Goal: Information Seeking & Learning: Check status

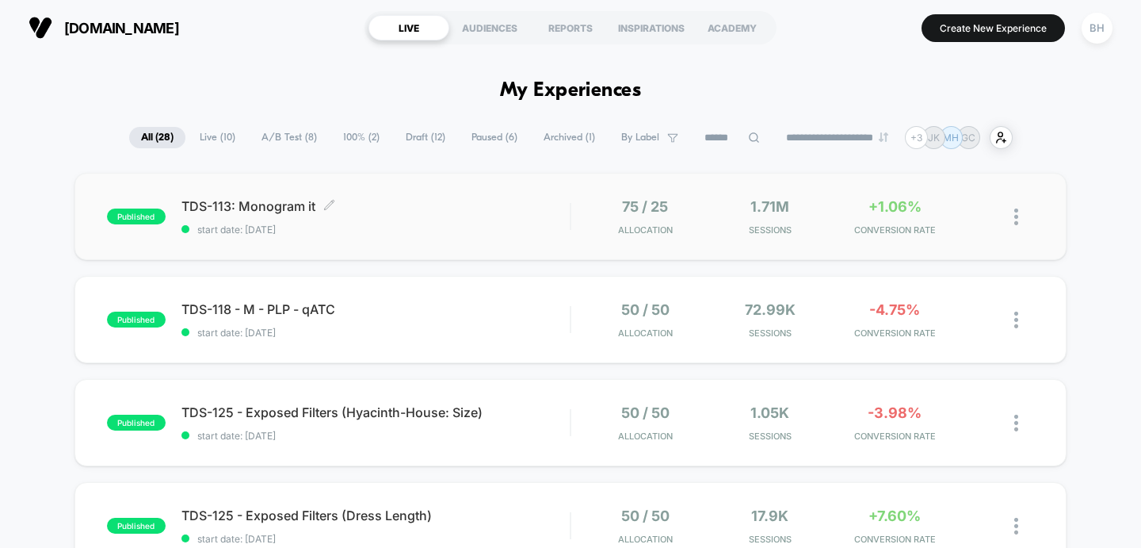
click at [442, 208] on span "TDS-113: Monogram it Click to edit experience details" at bounding box center [376, 206] width 389 height 16
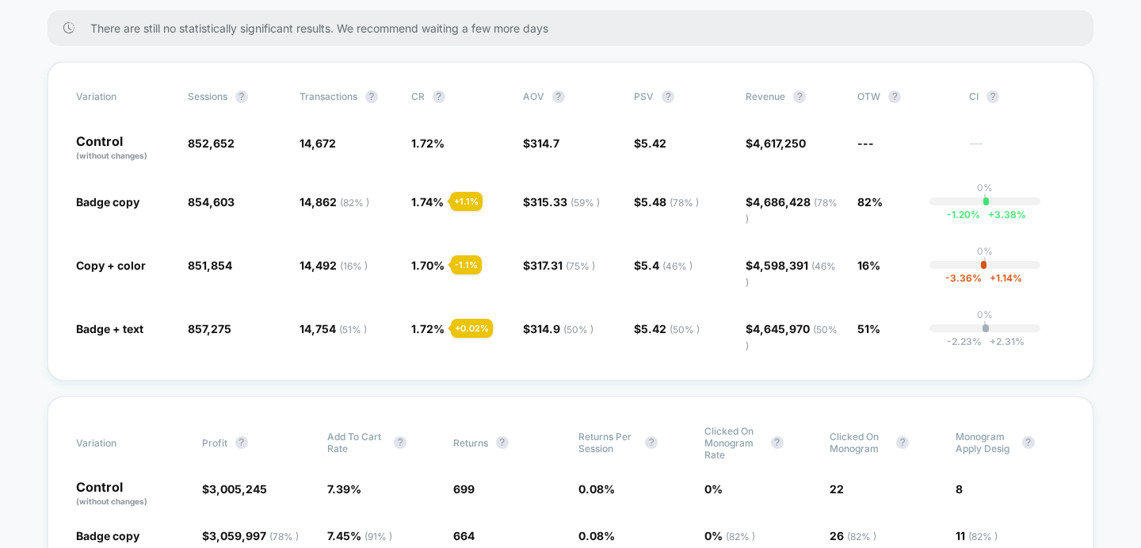
scroll to position [254, 0]
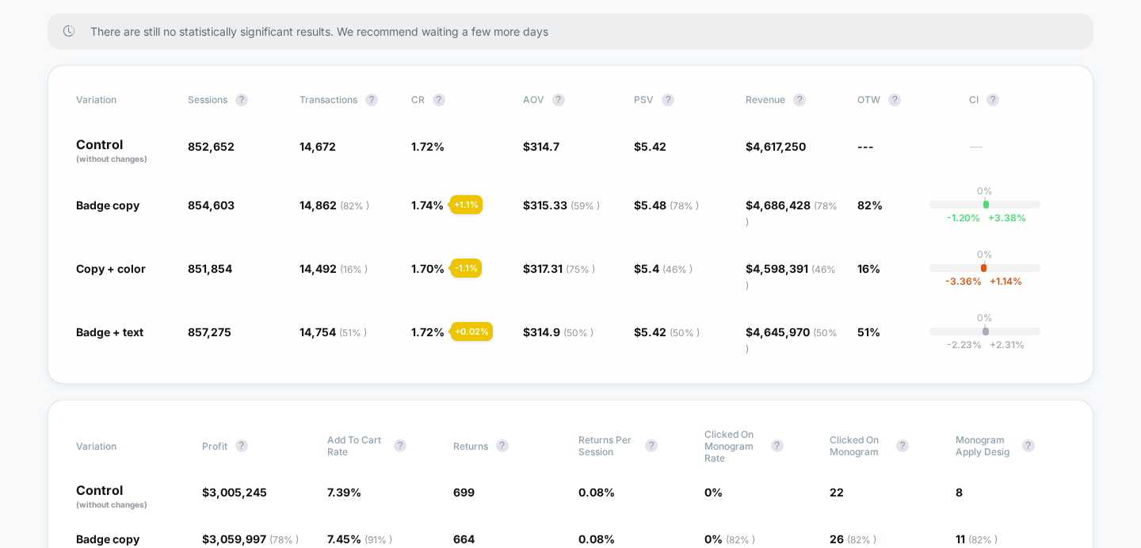
click at [464, 208] on div "+ 1.1 %" at bounding box center [466, 204] width 32 height 19
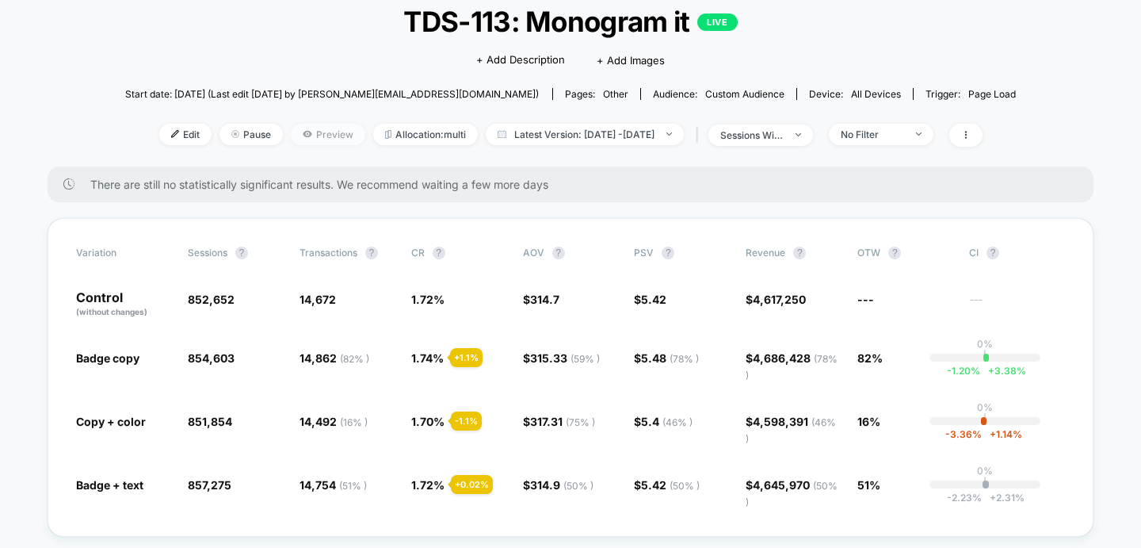
scroll to position [90, 0]
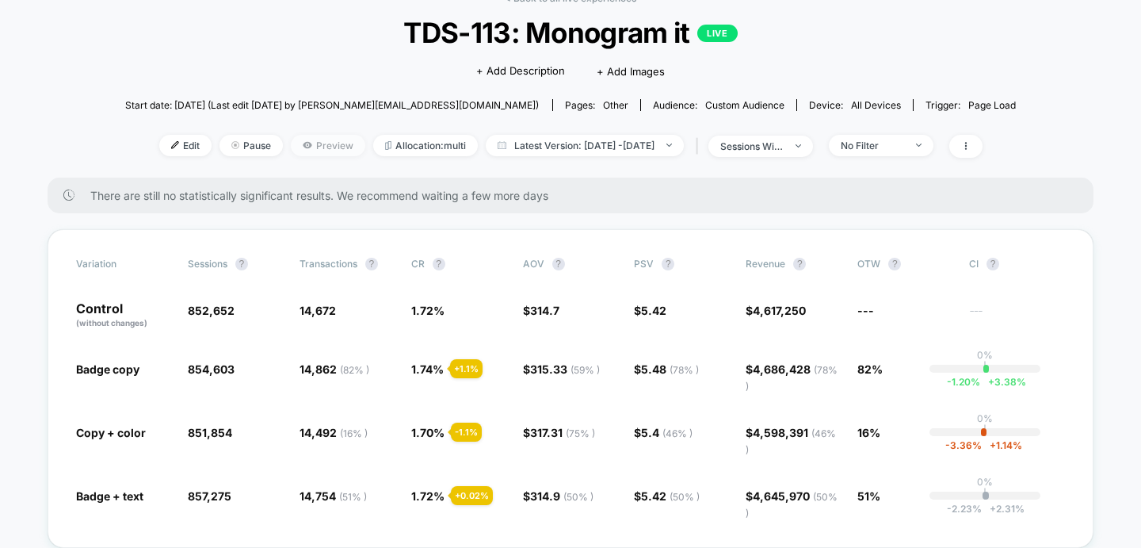
click at [327, 146] on span "Preview" at bounding box center [328, 145] width 75 height 21
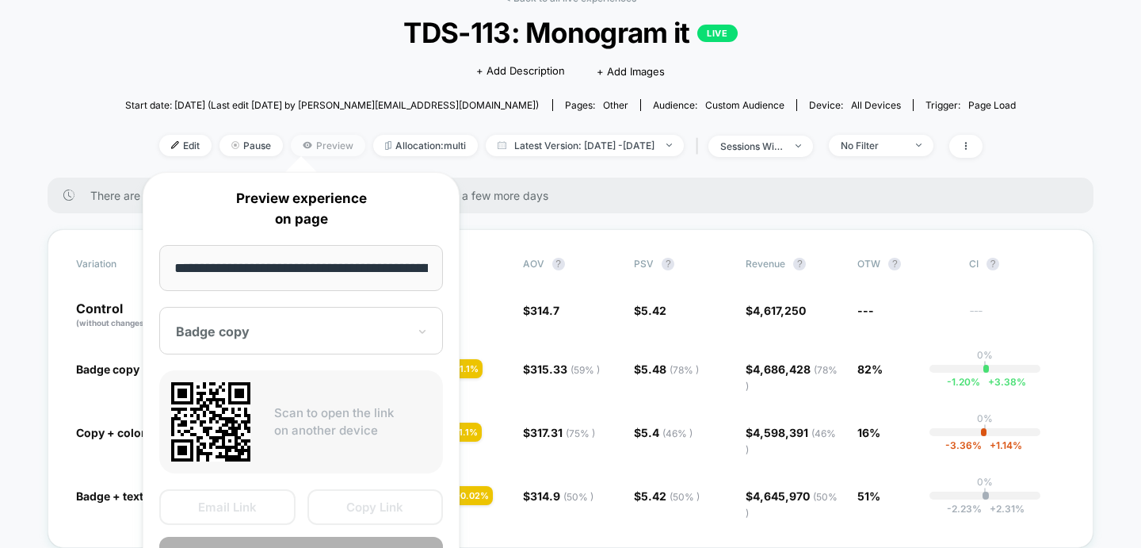
scroll to position [0, 105]
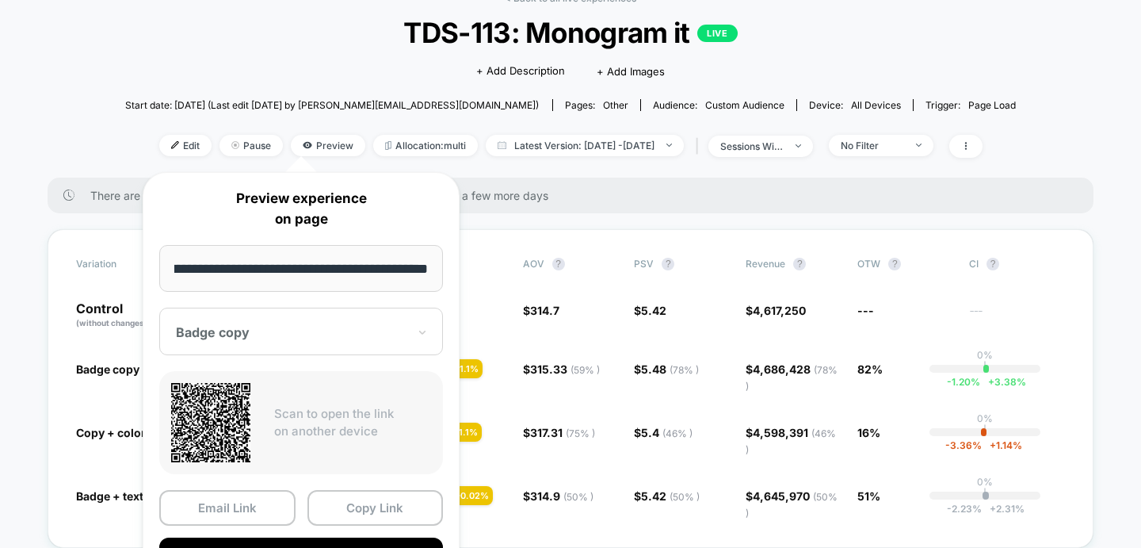
click at [386, 321] on div "Badge copy" at bounding box center [301, 332] width 284 height 48
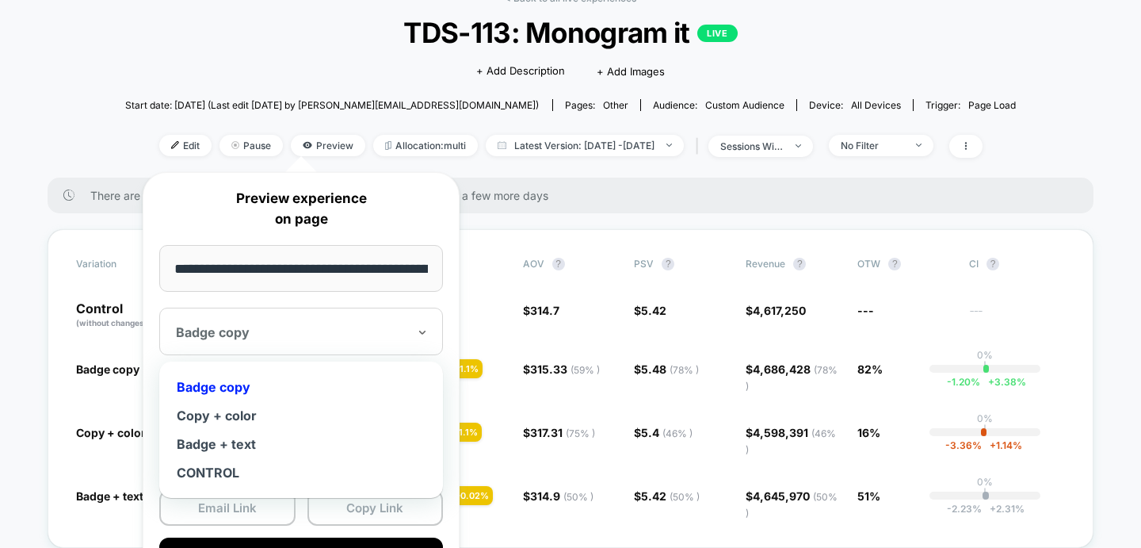
click at [386, 321] on div "Badge copy" at bounding box center [301, 332] width 284 height 48
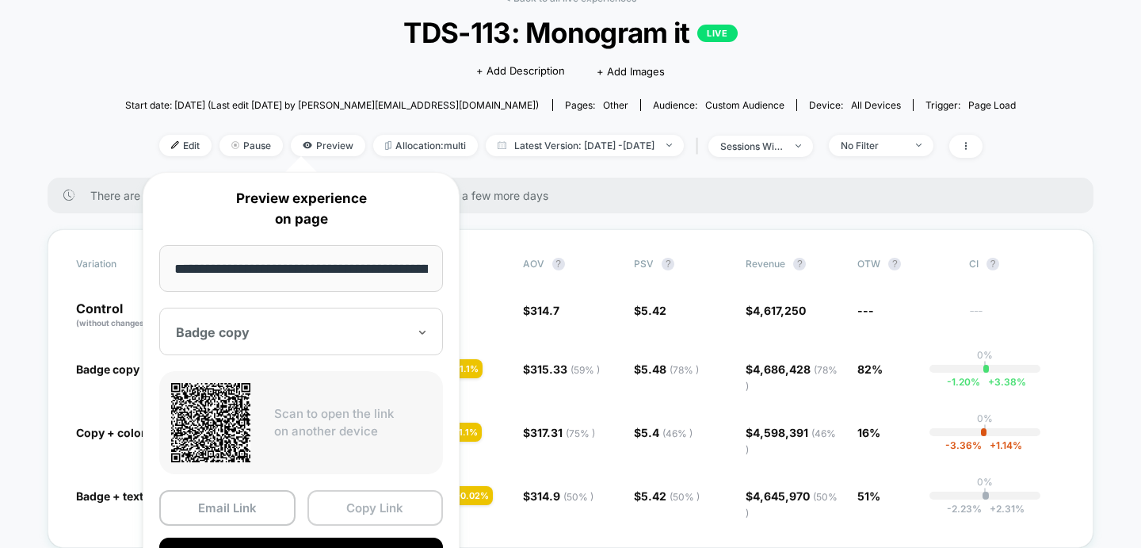
click at [386, 509] on button "Copy Link" at bounding box center [376, 508] width 136 height 36
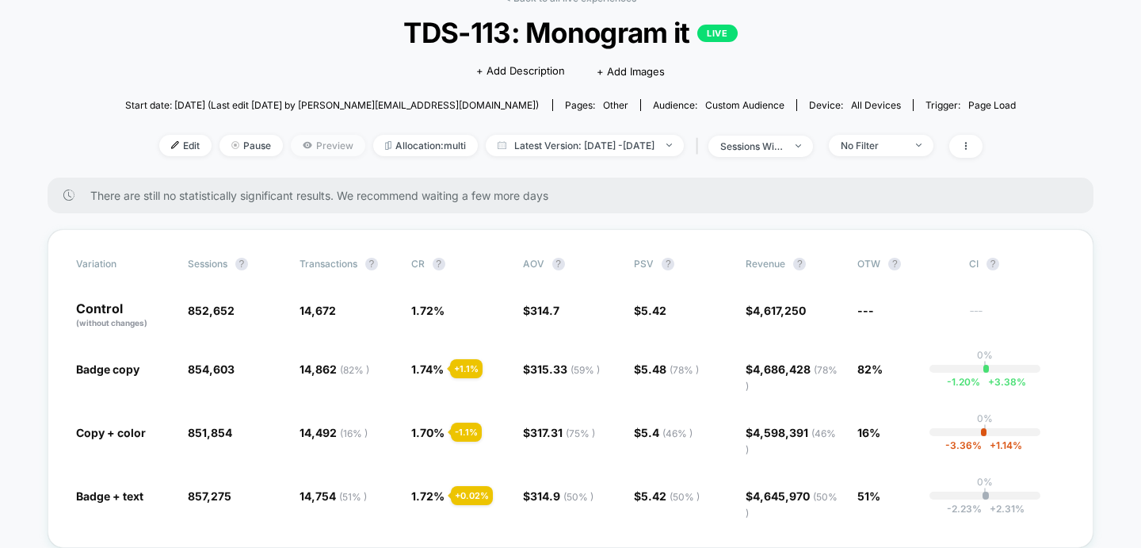
click at [306, 147] on span "Preview" at bounding box center [328, 145] width 75 height 21
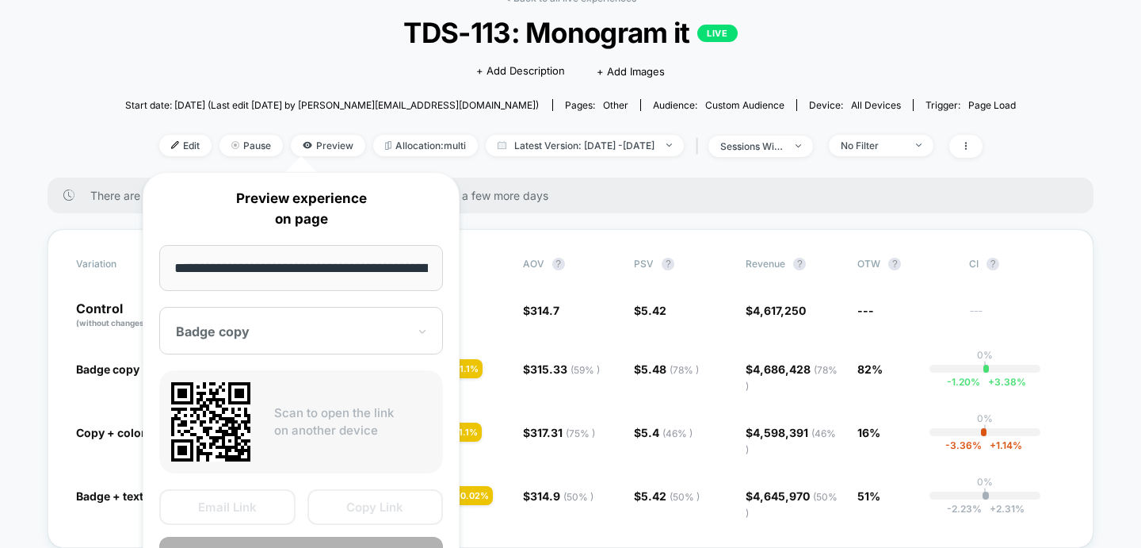
scroll to position [0, 105]
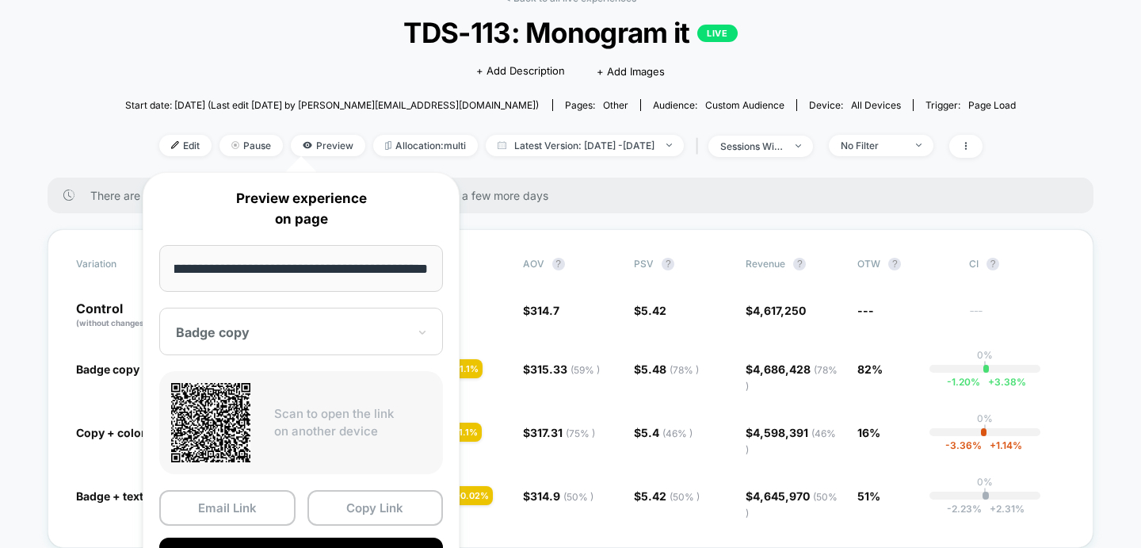
click at [325, 332] on div at bounding box center [291, 332] width 231 height 16
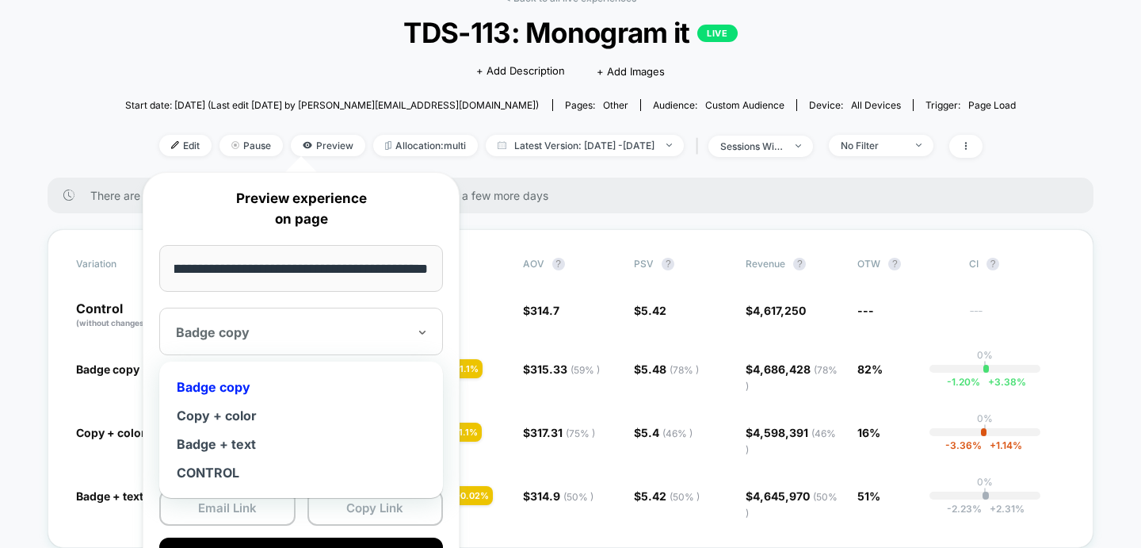
scroll to position [0, 0]
click at [226, 420] on div "Copy + color" at bounding box center [301, 415] width 268 height 29
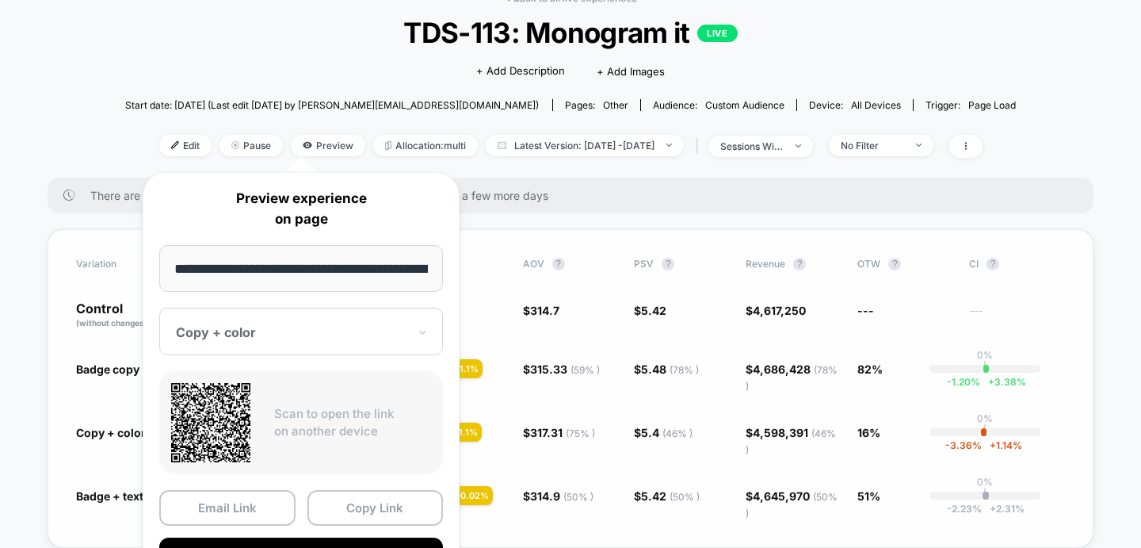
click at [362, 513] on button "Copy Link" at bounding box center [376, 508] width 136 height 36
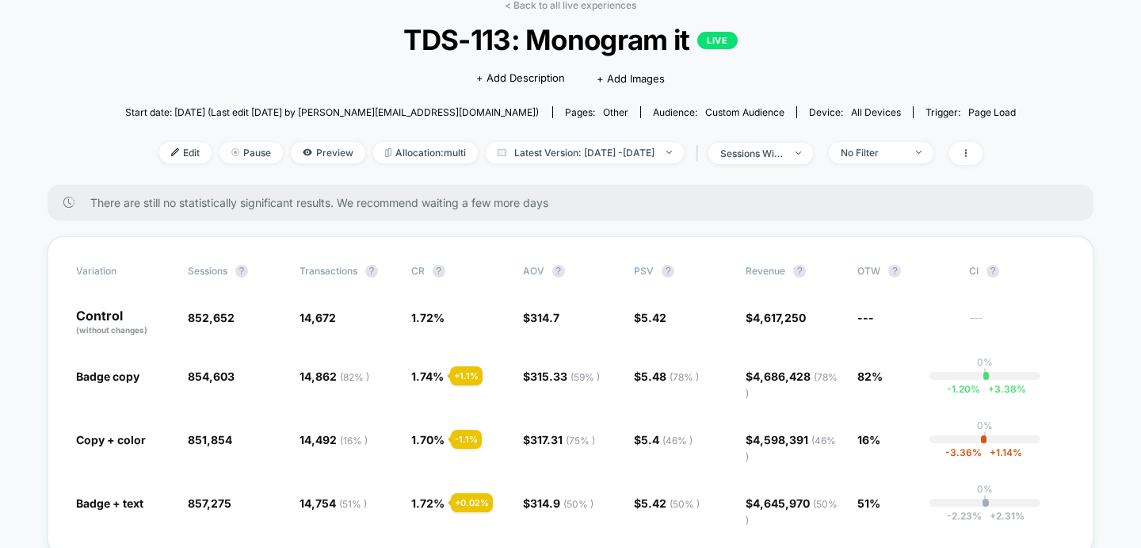
scroll to position [82, 0]
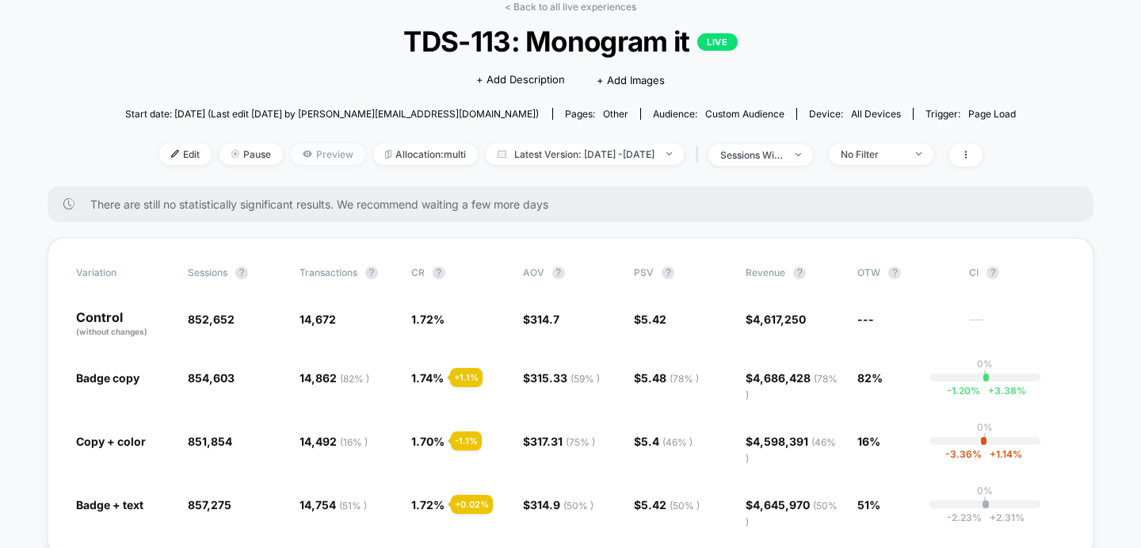
click at [302, 152] on span "Preview" at bounding box center [328, 153] width 75 height 21
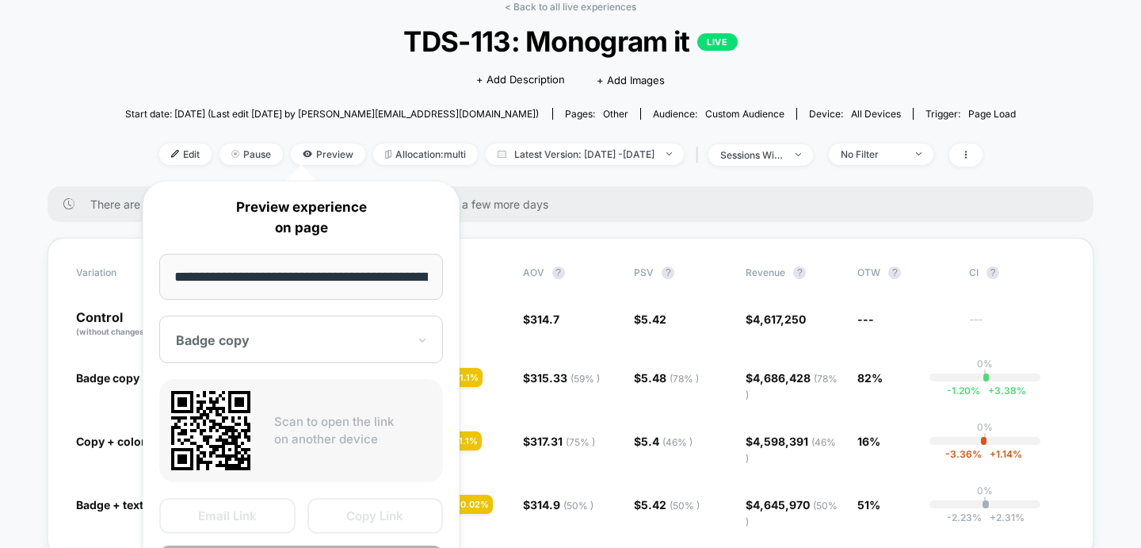
scroll to position [0, 105]
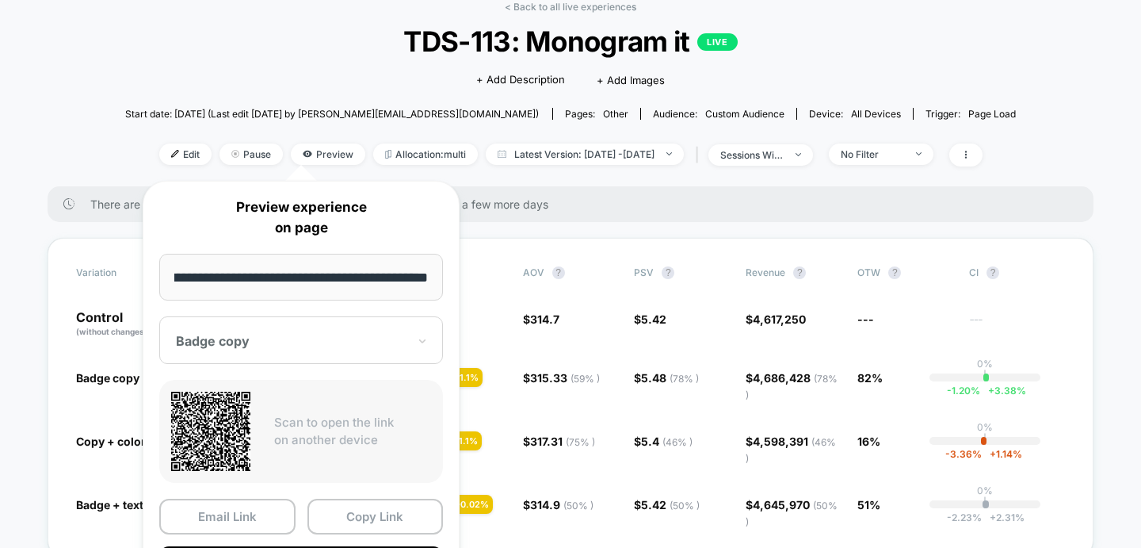
click at [330, 338] on div at bounding box center [291, 341] width 231 height 16
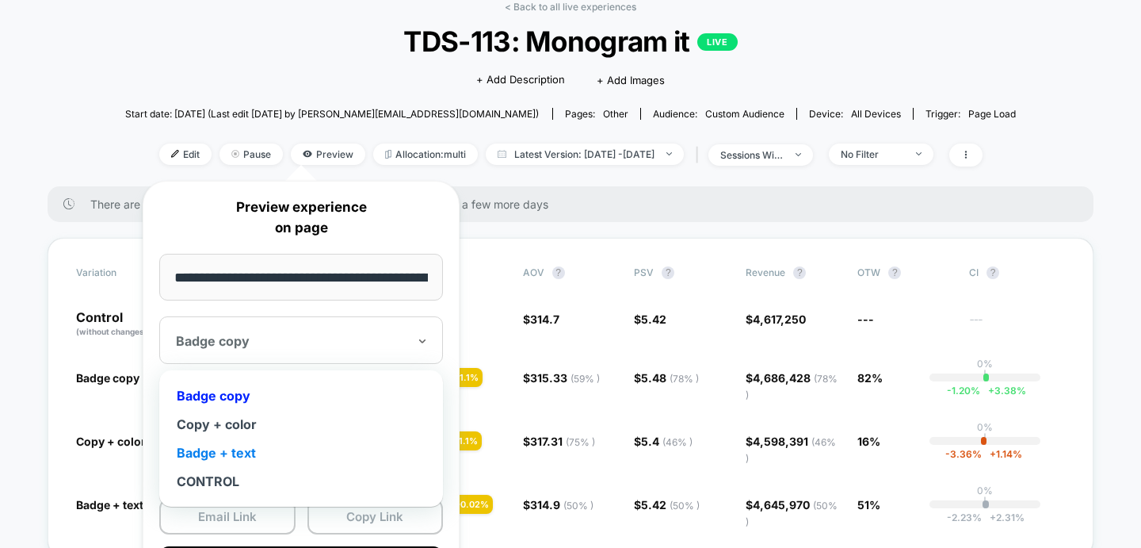
click at [225, 455] on div "Badge + text" at bounding box center [301, 452] width 268 height 29
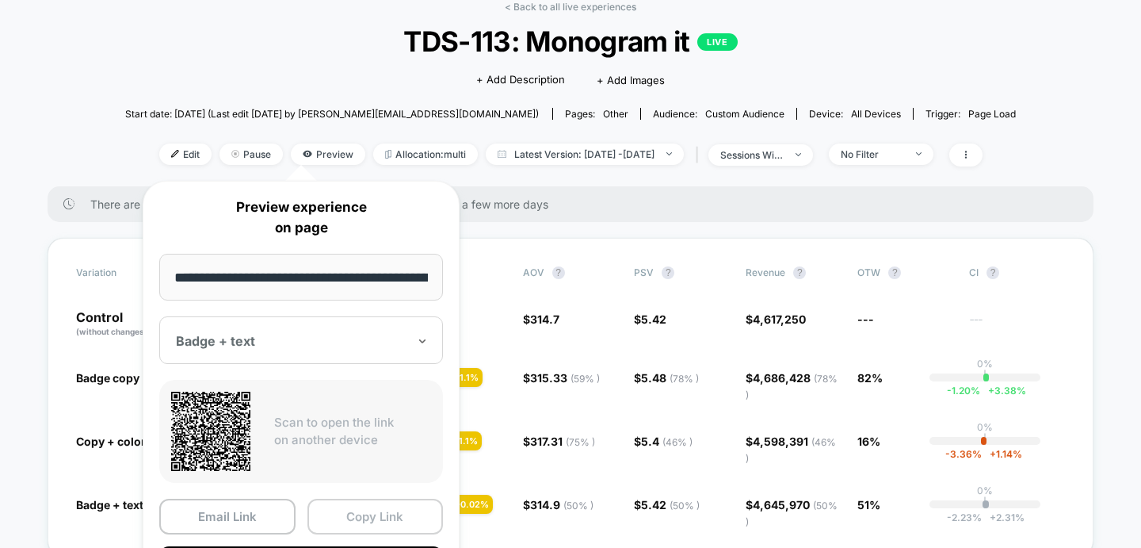
click at [350, 511] on button "Copy Link" at bounding box center [376, 517] width 136 height 36
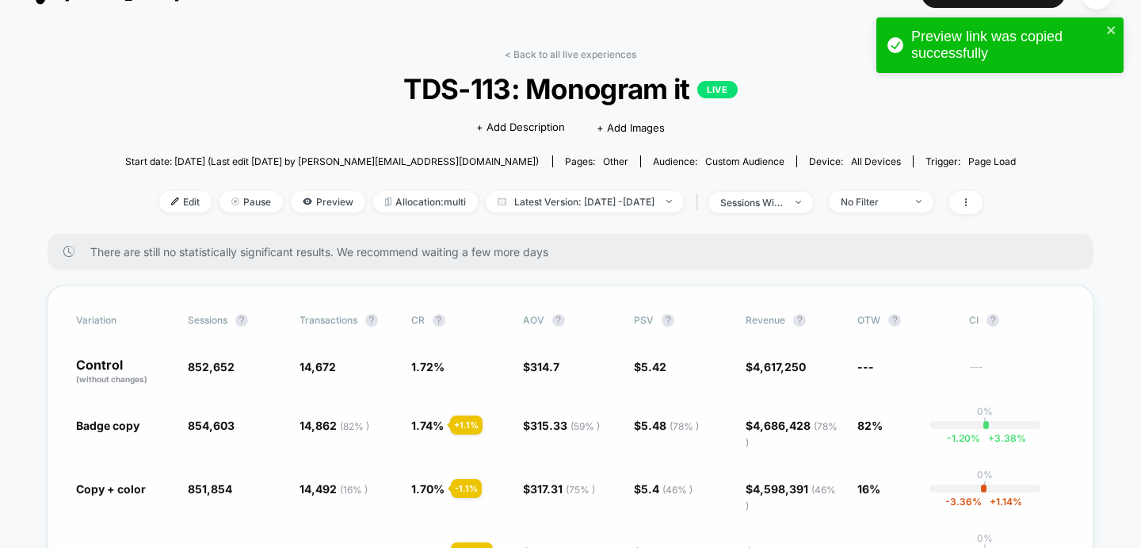
scroll to position [32, 0]
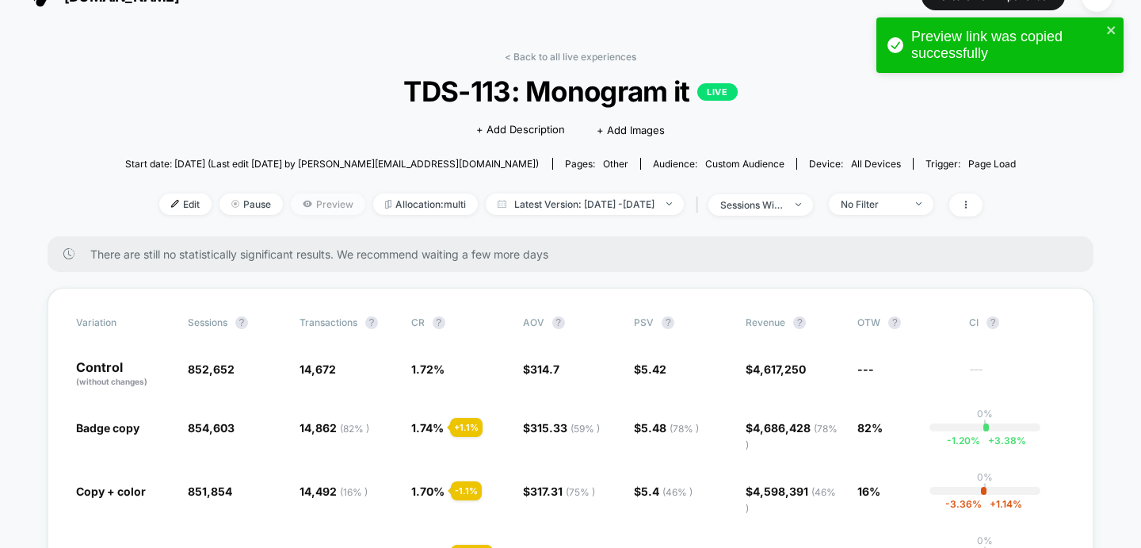
click at [308, 211] on span "Preview" at bounding box center [328, 203] width 75 height 21
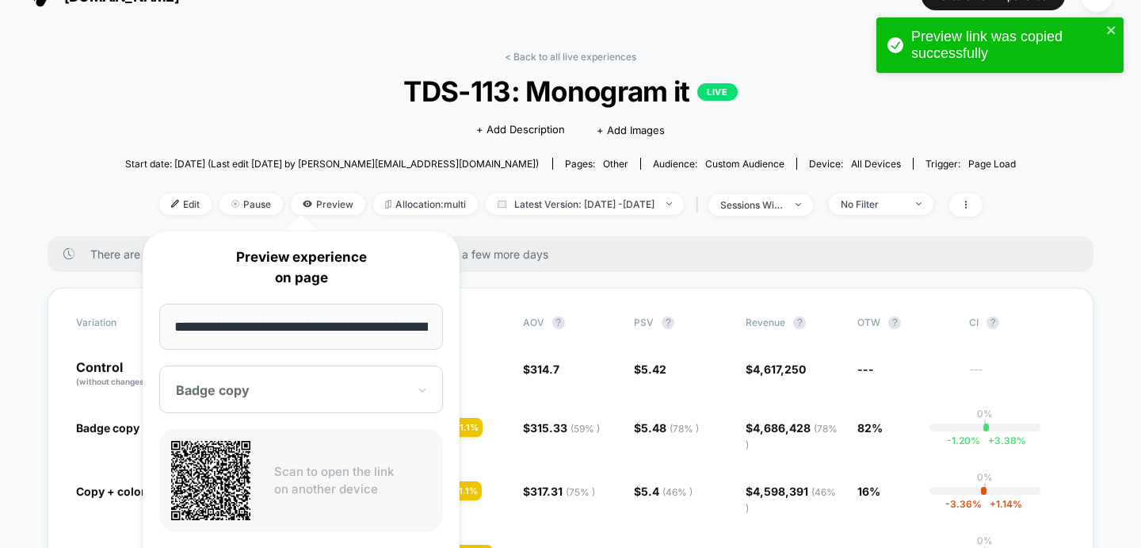
scroll to position [0, 105]
click at [278, 391] on div at bounding box center [291, 391] width 231 height 16
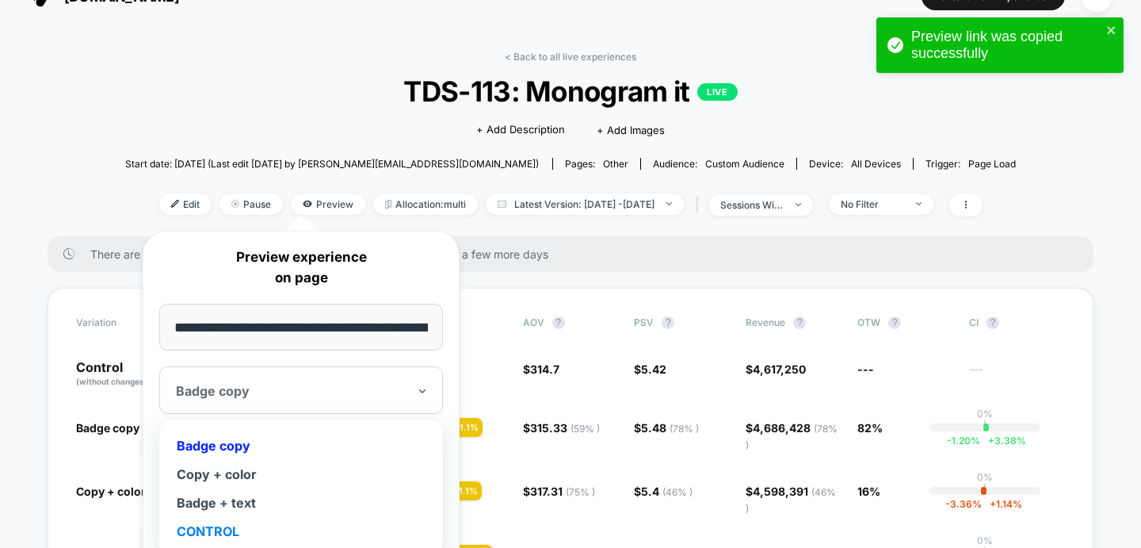
click at [229, 526] on div "CONTROL" at bounding box center [301, 531] width 268 height 29
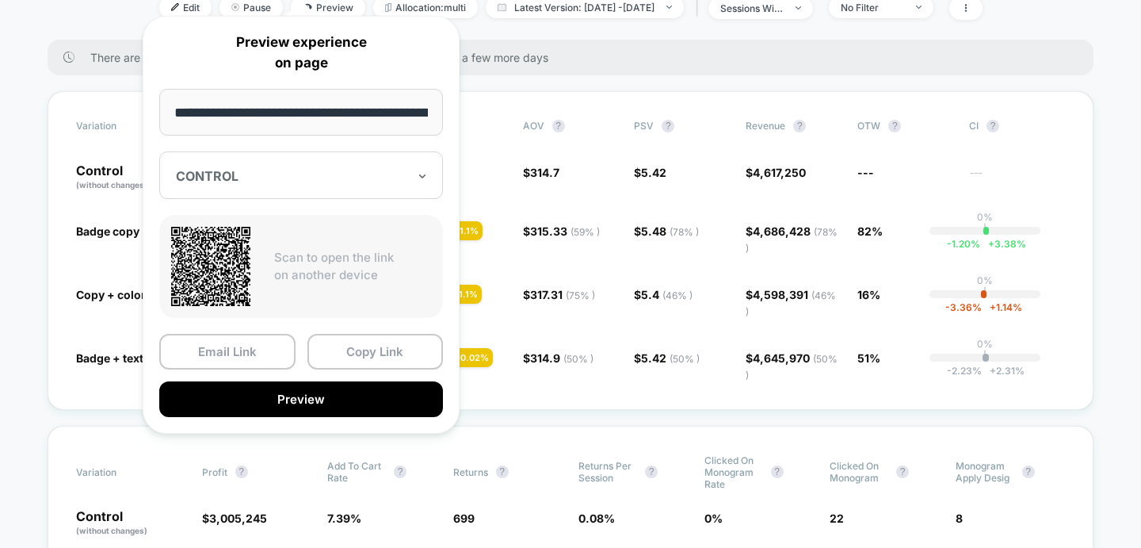
scroll to position [264, 0]
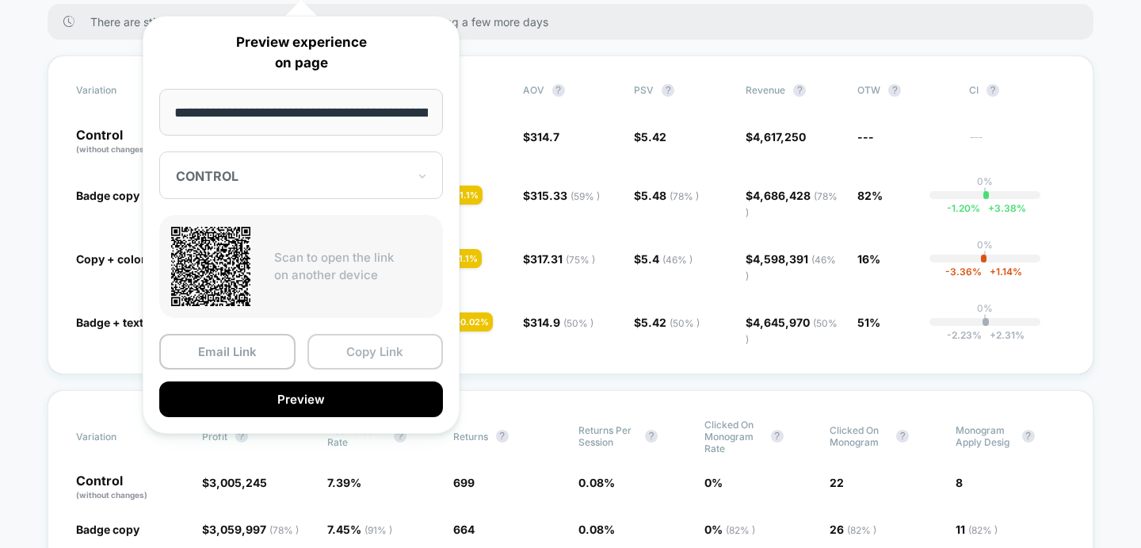
click at [346, 363] on button "Copy Link" at bounding box center [376, 352] width 136 height 36
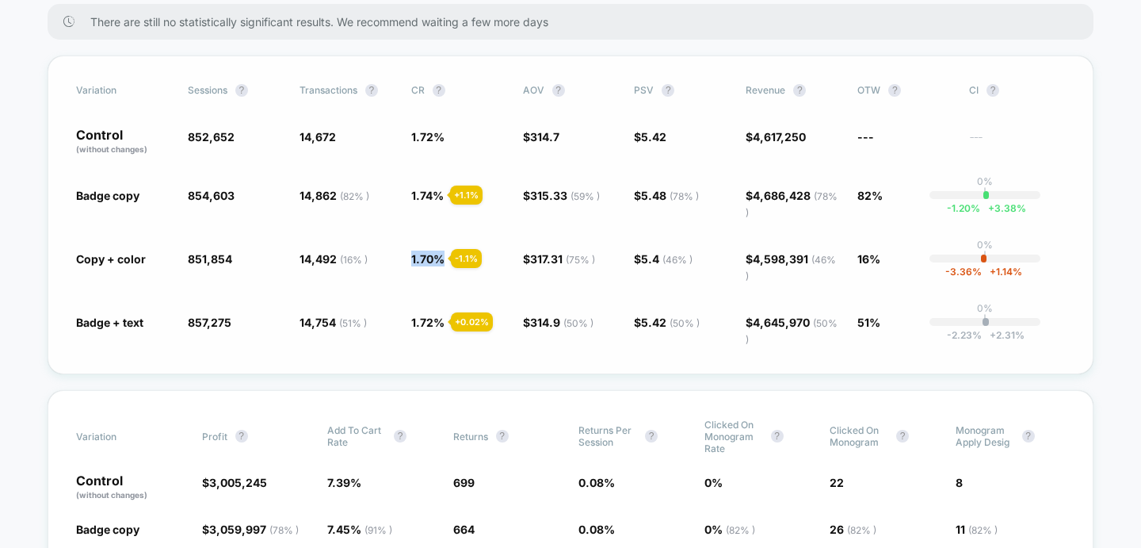
drag, startPoint x: 411, startPoint y: 260, endPoint x: 501, endPoint y: 259, distance: 89.6
click at [501, 259] on span "1.70 % - 1.1 %" at bounding box center [459, 266] width 96 height 32
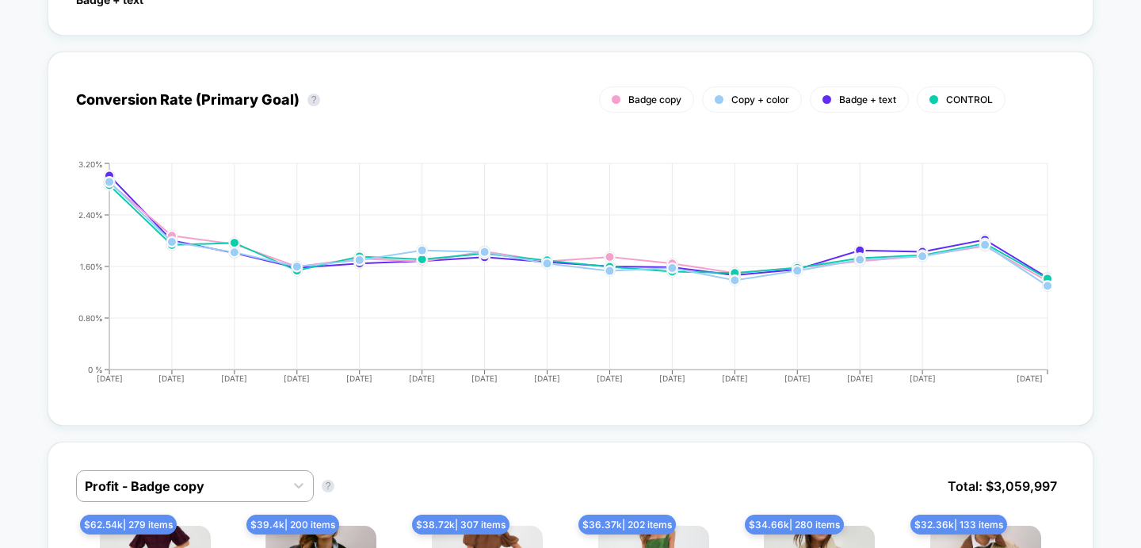
scroll to position [1091, 0]
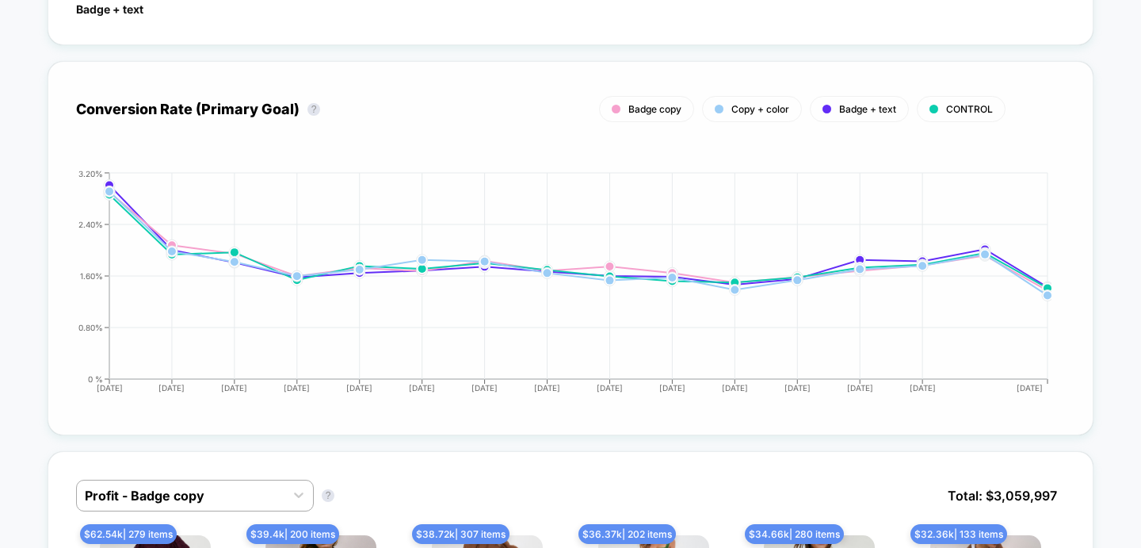
click at [928, 105] on div "CONTROL" at bounding box center [961, 109] width 89 height 26
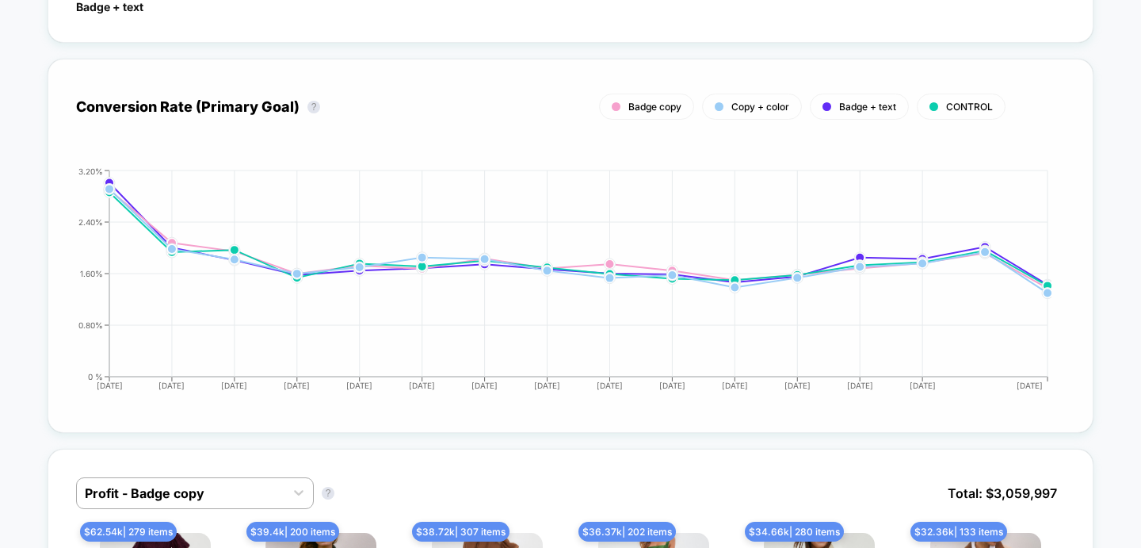
click at [862, 105] on span "Badge + text" at bounding box center [867, 107] width 57 height 12
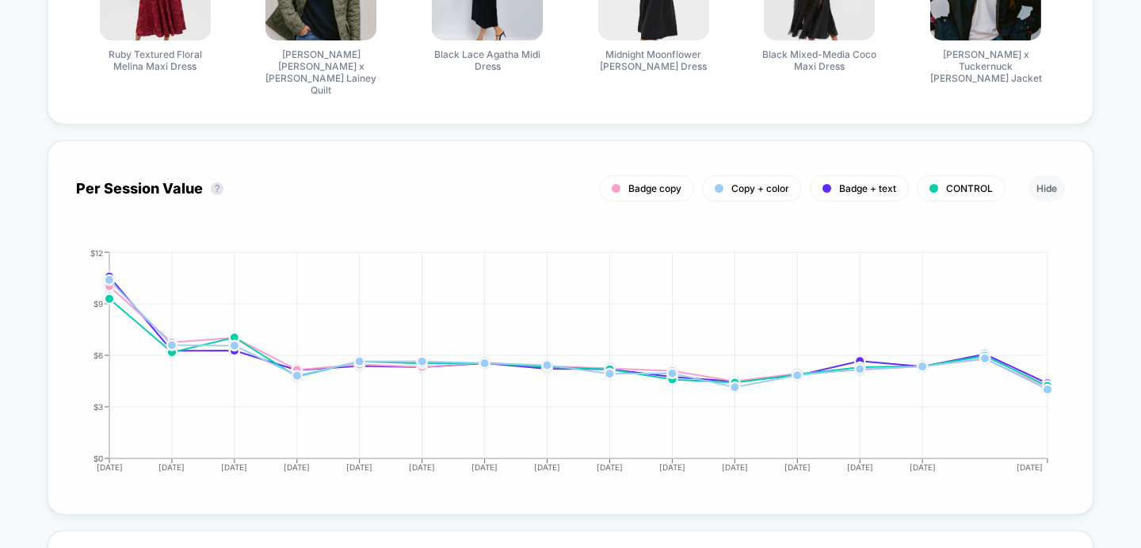
scroll to position [1869, 0]
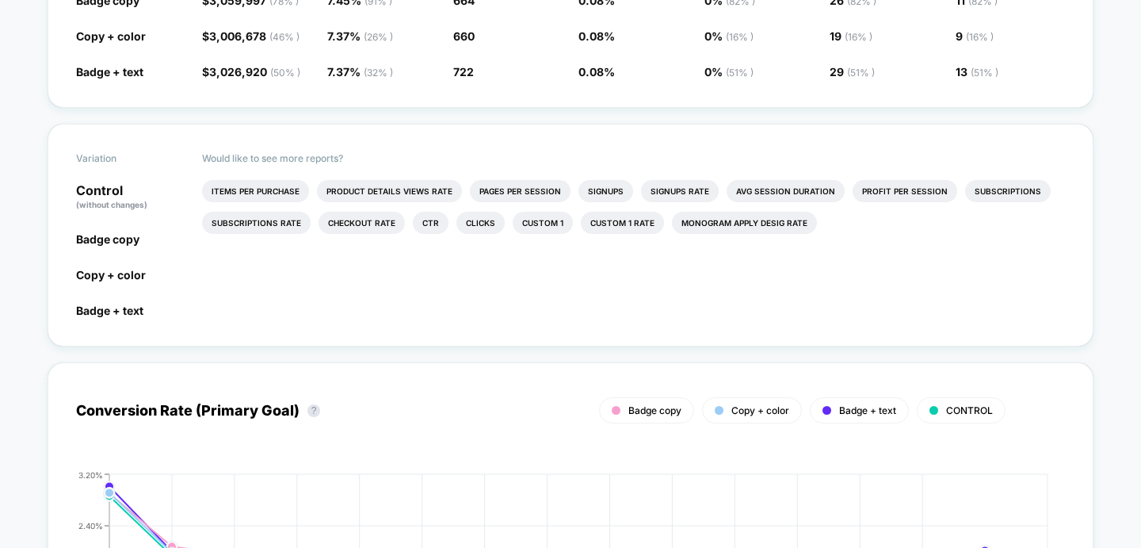
scroll to position [0, 0]
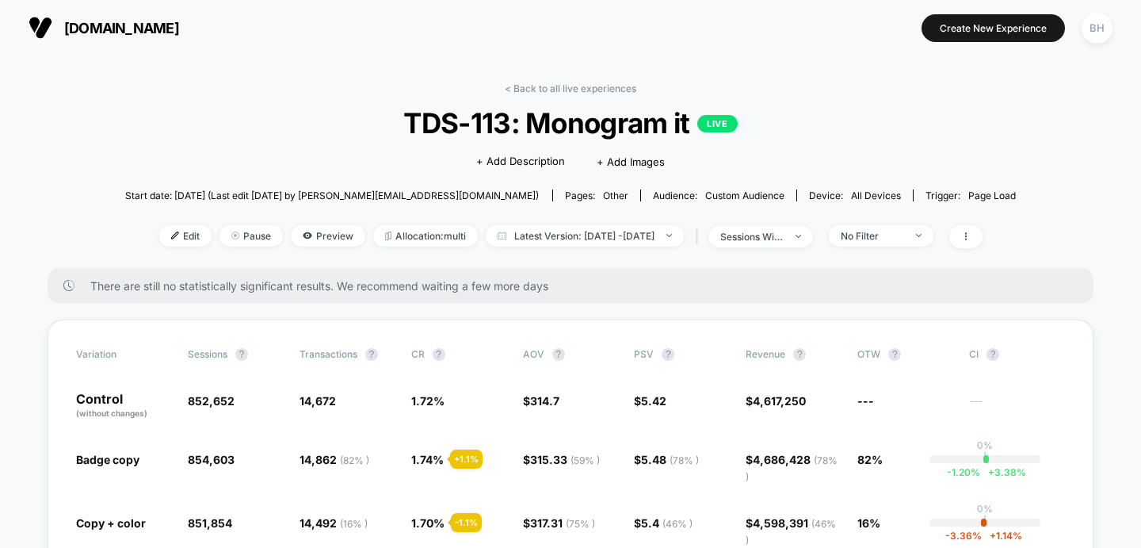
click at [75, 31] on span "[DOMAIN_NAME]" at bounding box center [121, 28] width 115 height 17
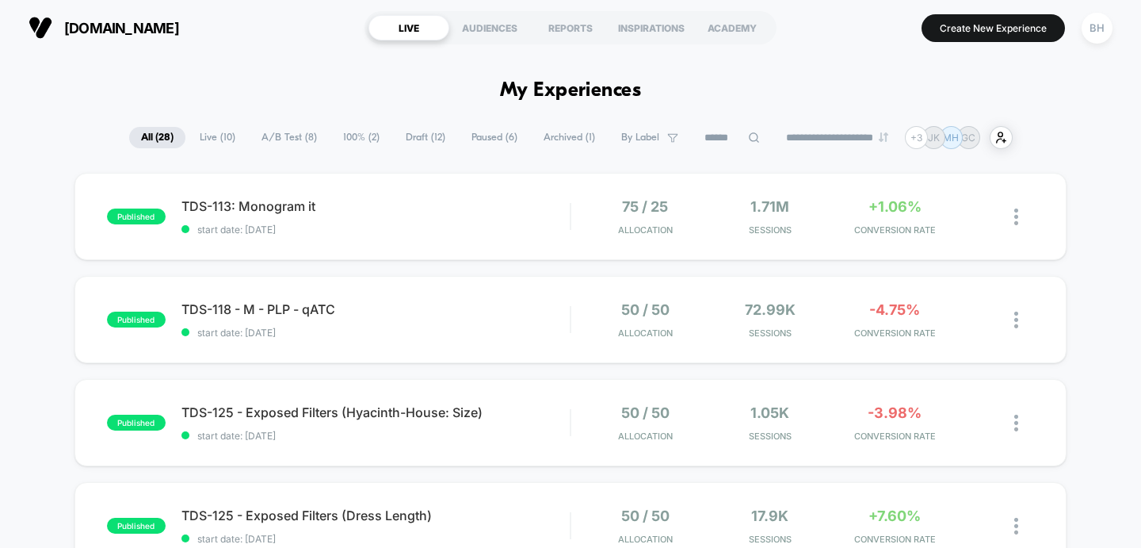
click at [354, 231] on span "start date: [DATE]" at bounding box center [376, 230] width 389 height 12
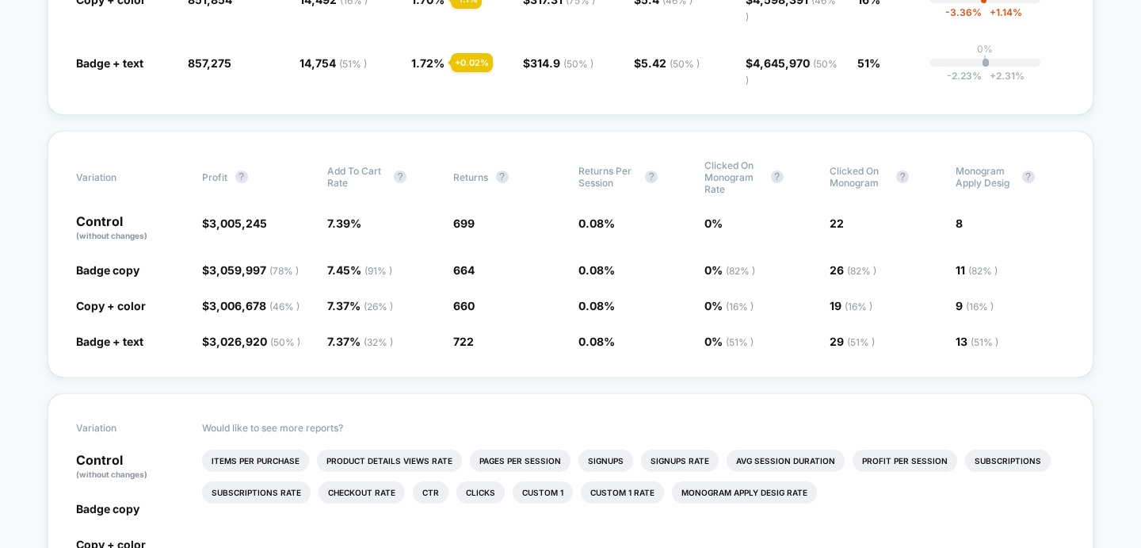
scroll to position [524, 0]
drag, startPoint x: 476, startPoint y: 223, endPoint x: 445, endPoint y: 224, distance: 30.1
click at [445, 224] on div "Control (without changes) $ 3,005,245 7.39 % 699 0.08 % 0 % 22 8" at bounding box center [570, 227] width 989 height 27
click at [963, 212] on div "Variation Profit ? Add To Cart Rate ? Returns ? Returns Per Session ? Clicked o…" at bounding box center [571, 253] width 1046 height 247
click at [965, 228] on span "8" at bounding box center [1011, 227] width 110 height 27
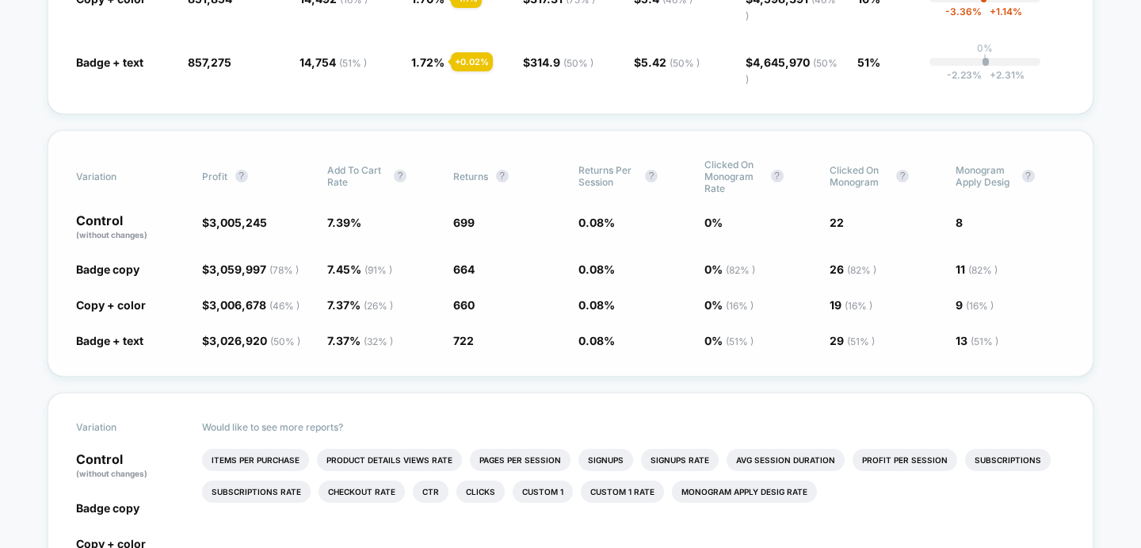
drag, startPoint x: 1059, startPoint y: 272, endPoint x: 1027, endPoint y: 266, distance: 32.3
click at [1059, 272] on span "11 ( 82 % ) + 37.5 %" at bounding box center [1011, 269] width 110 height 16
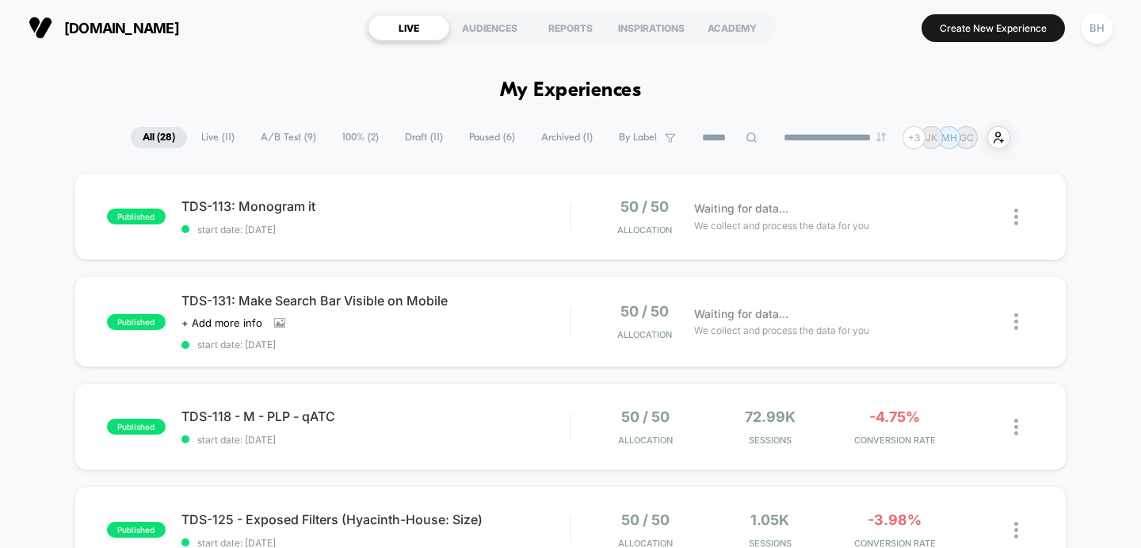
click at [38, 149] on div "**********" at bounding box center [570, 137] width 1141 height 23
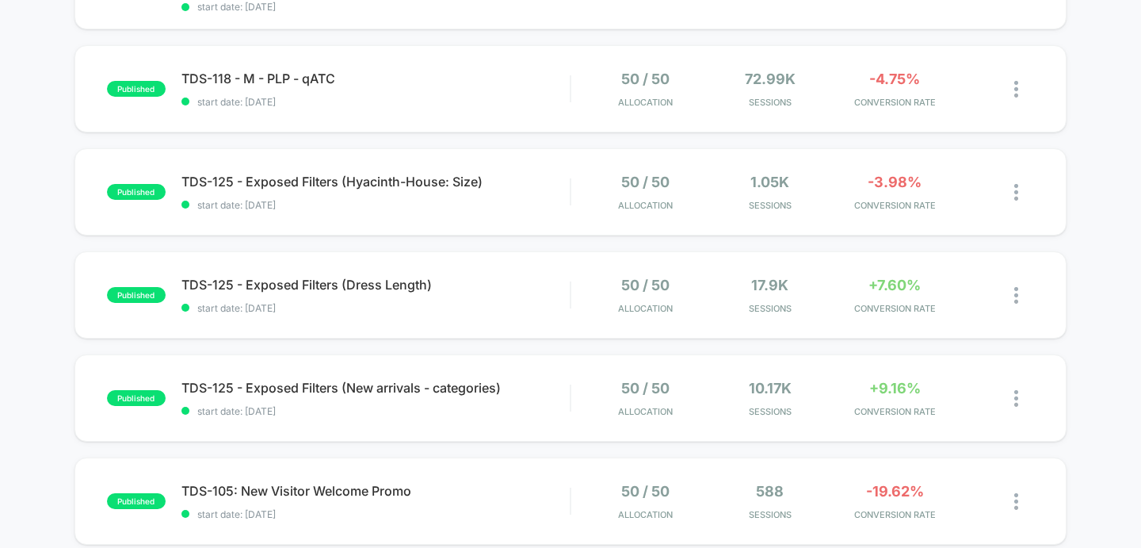
scroll to position [336, 0]
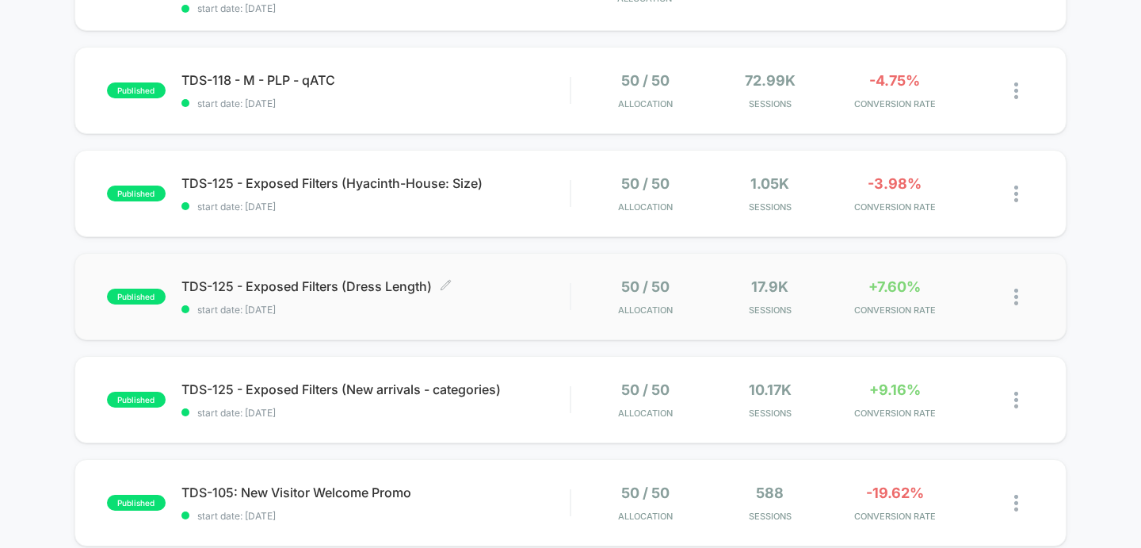
click at [363, 300] on div "TDS-125 - Exposed Filters (Dress Length) Click to edit experience details Click…" at bounding box center [376, 296] width 389 height 37
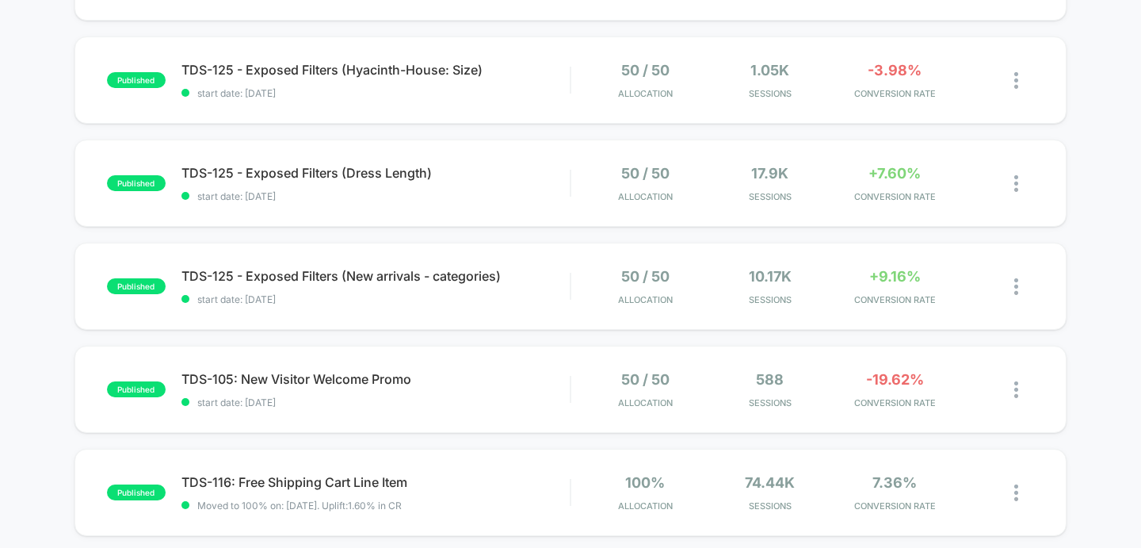
scroll to position [468, 0]
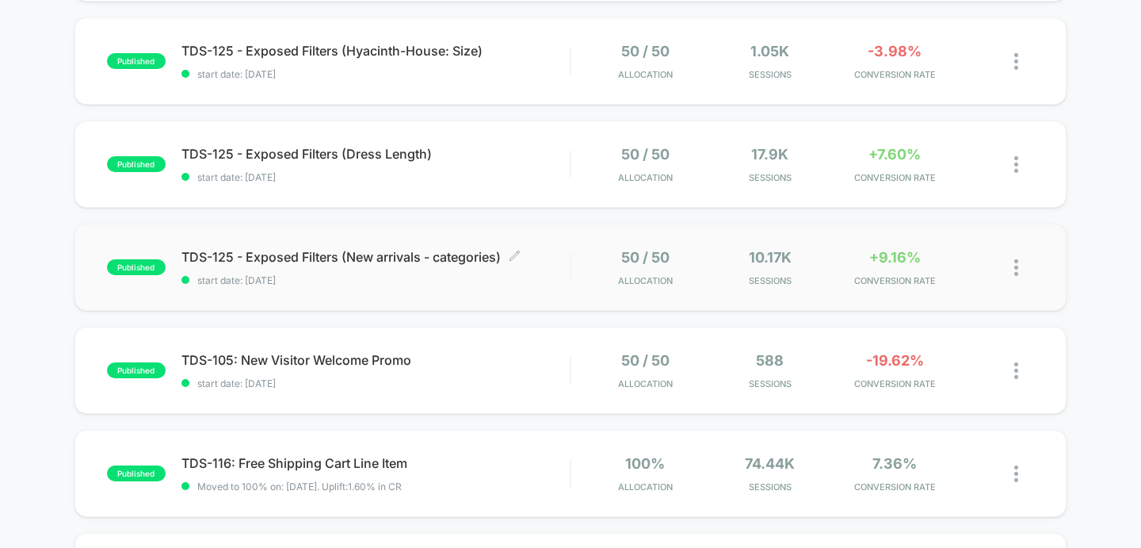
click at [346, 266] on div "TDS-125 - Exposed Filters (New arrivals - categories) Click to edit experience …" at bounding box center [376, 267] width 389 height 37
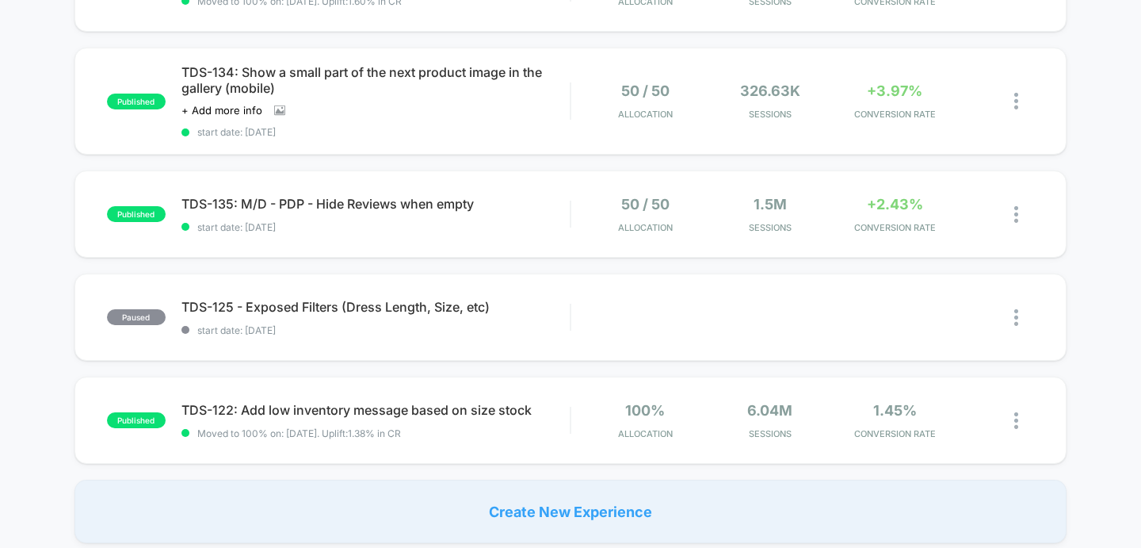
scroll to position [955, 0]
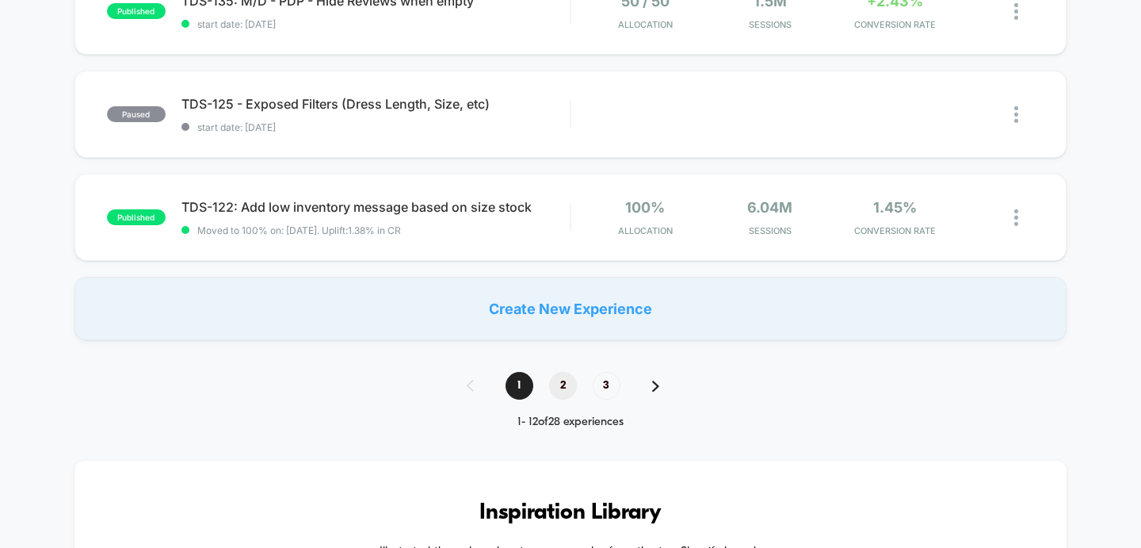
click at [563, 379] on span "2" at bounding box center [563, 386] width 28 height 28
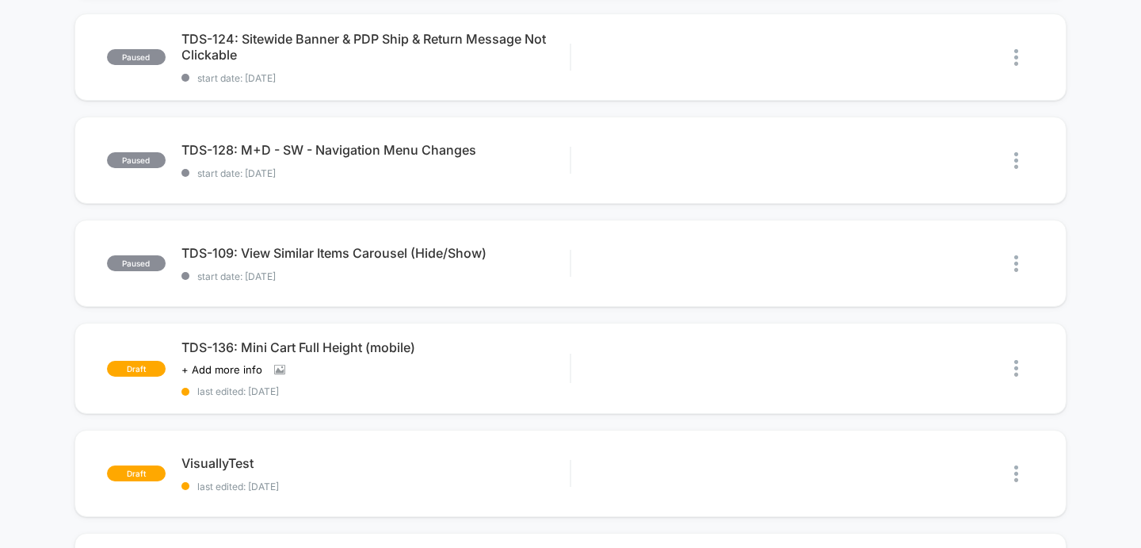
scroll to position [392, 0]
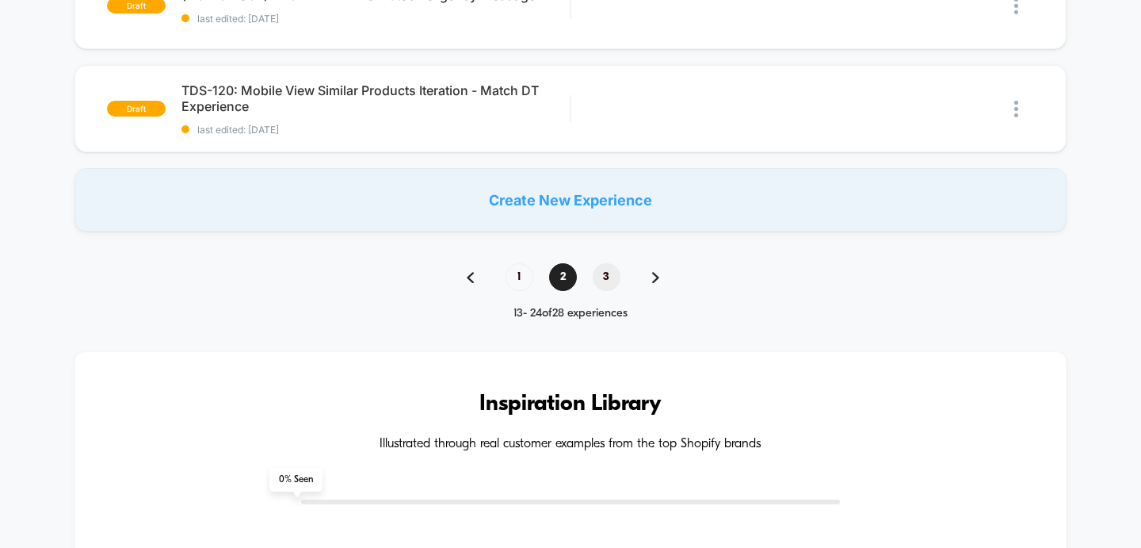
click at [607, 275] on span "3" at bounding box center [607, 277] width 28 height 28
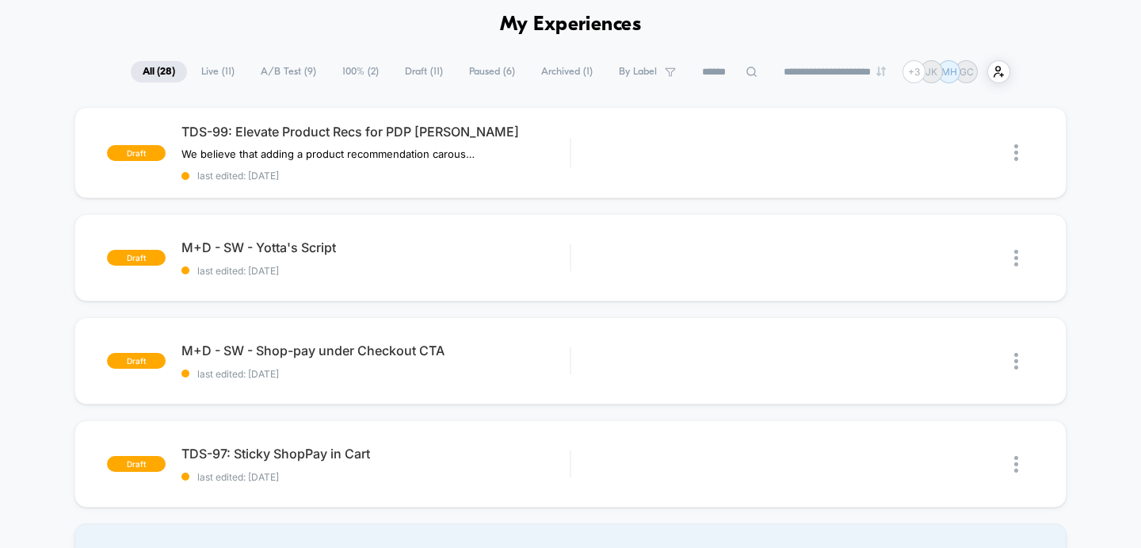
scroll to position [0, 0]
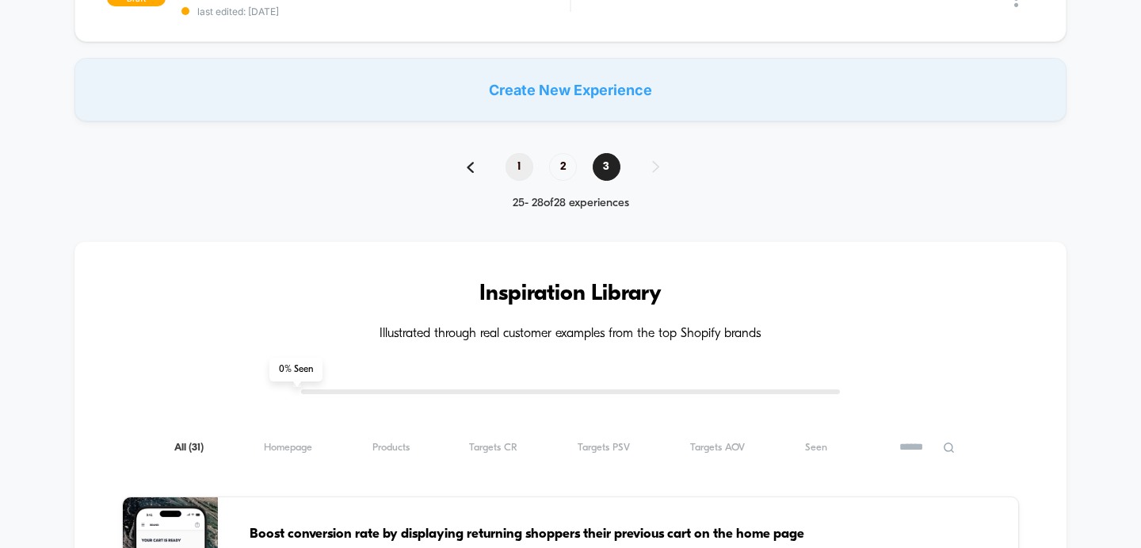
click at [517, 172] on span "1" at bounding box center [520, 167] width 28 height 28
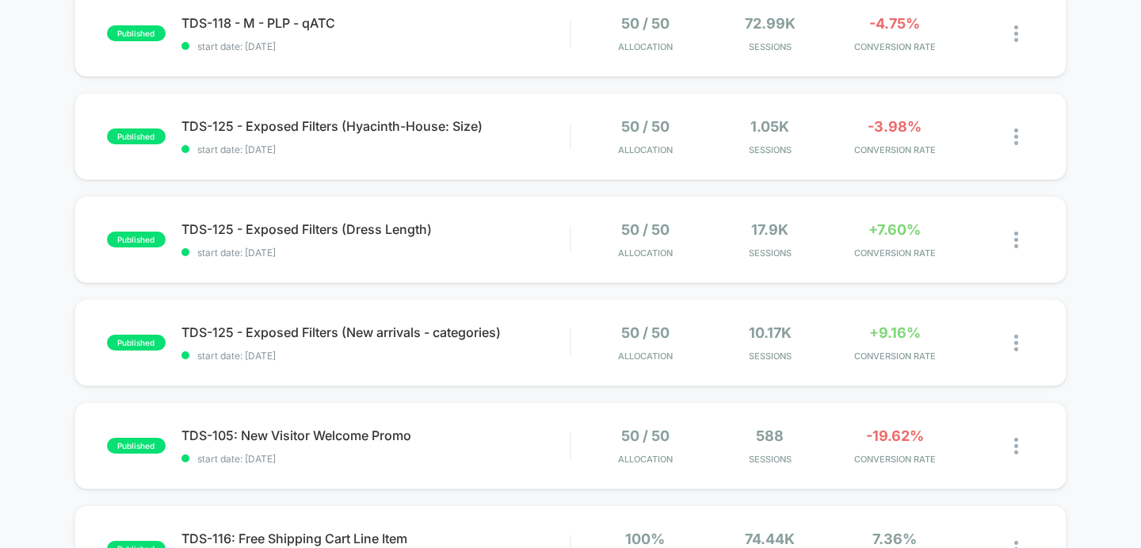
scroll to position [395, 0]
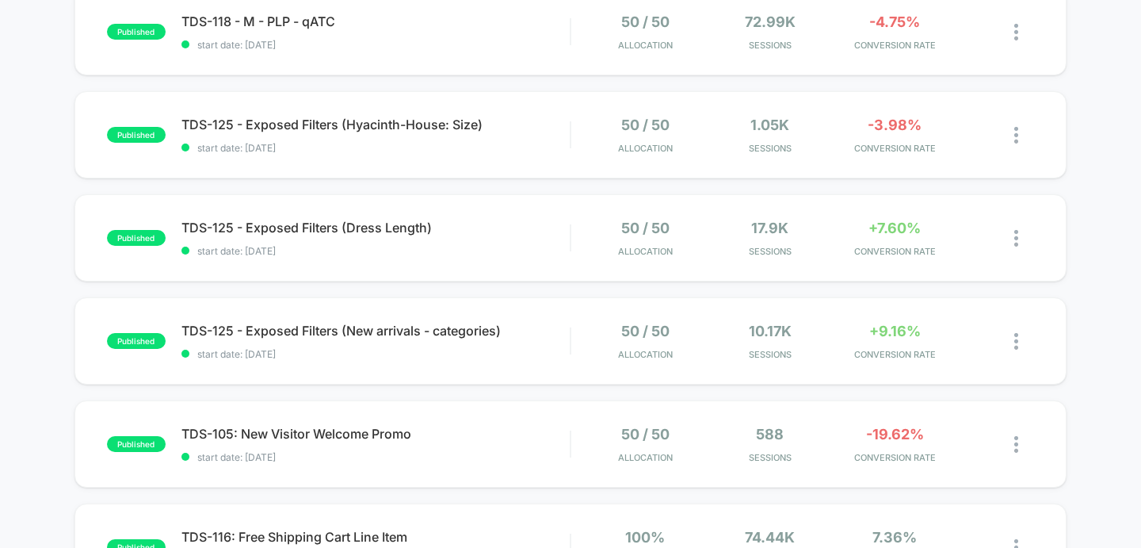
click at [1119, 287] on div "published TDS-113: Monogram it start date: [DATE] 50 / 50 Allocation Waiting fo…" at bounding box center [570, 440] width 1141 height 1324
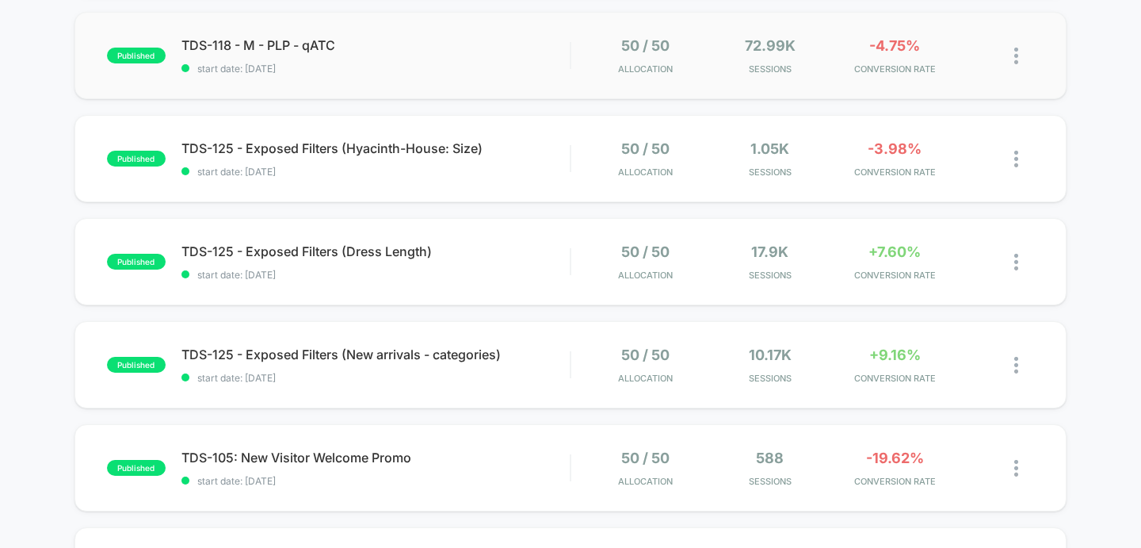
scroll to position [371, 0]
